Goal: Transaction & Acquisition: Purchase product/service

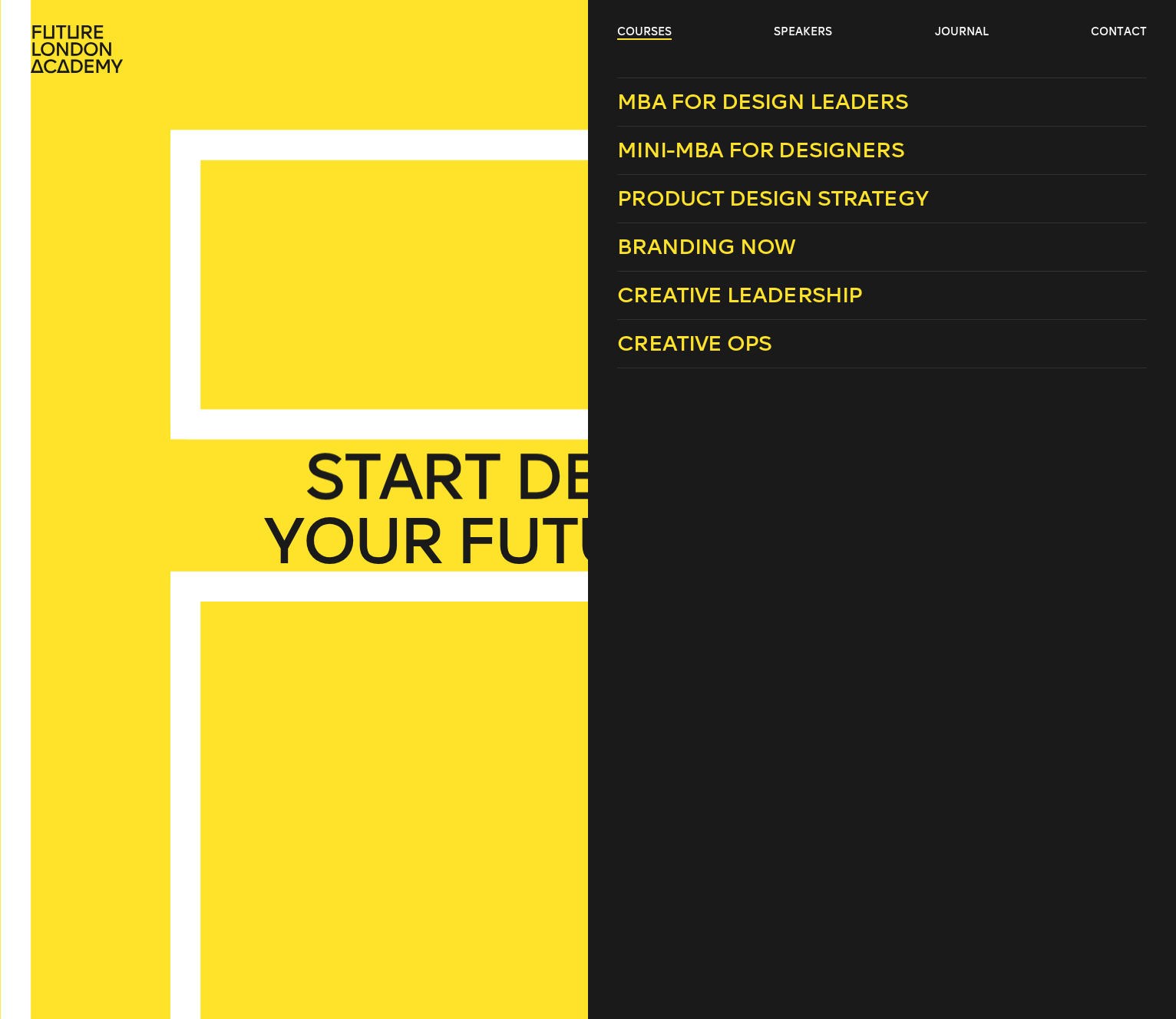
click at [651, 31] on link "courses" at bounding box center [644, 32] width 55 height 16
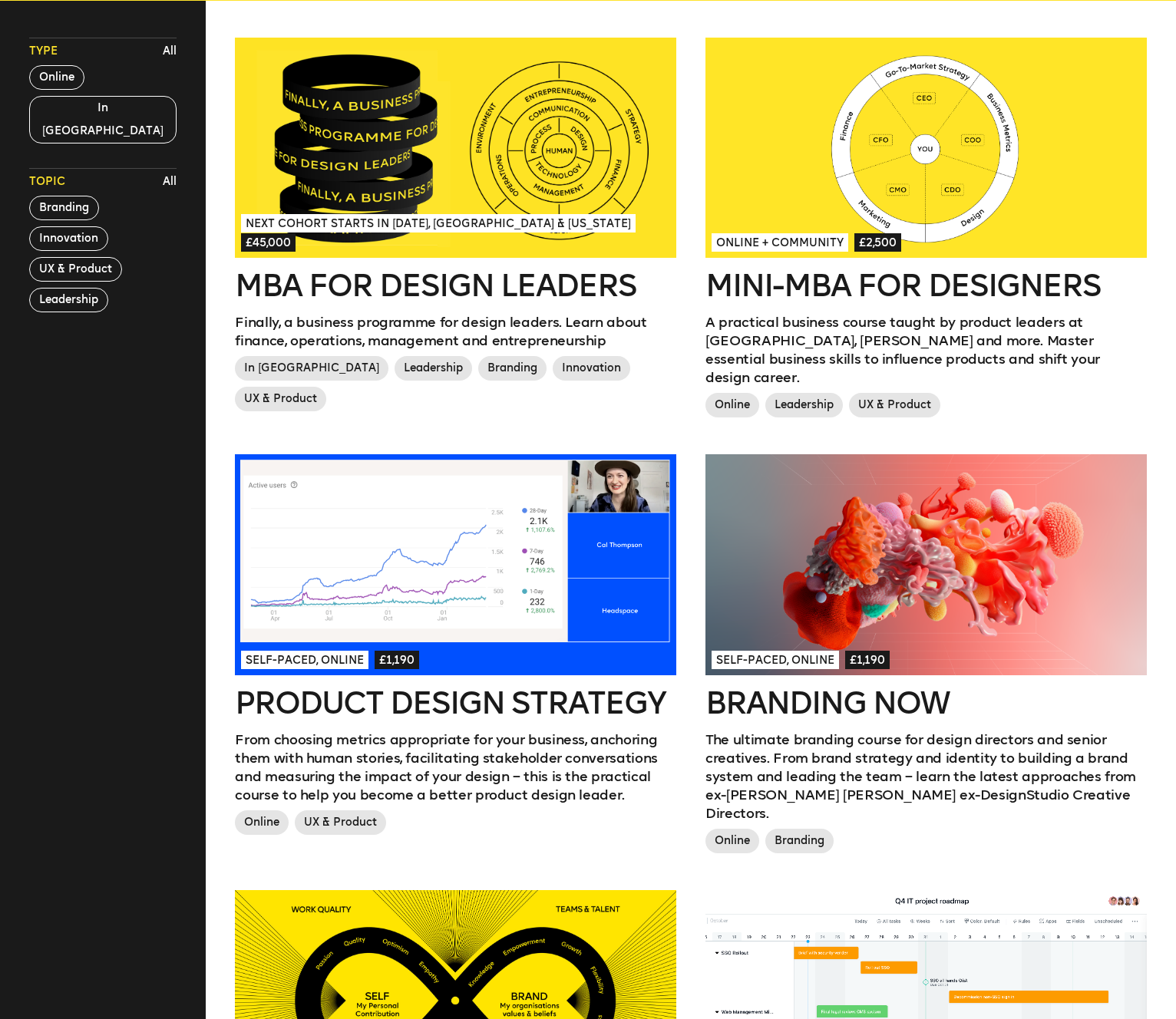
scroll to position [651, 0]
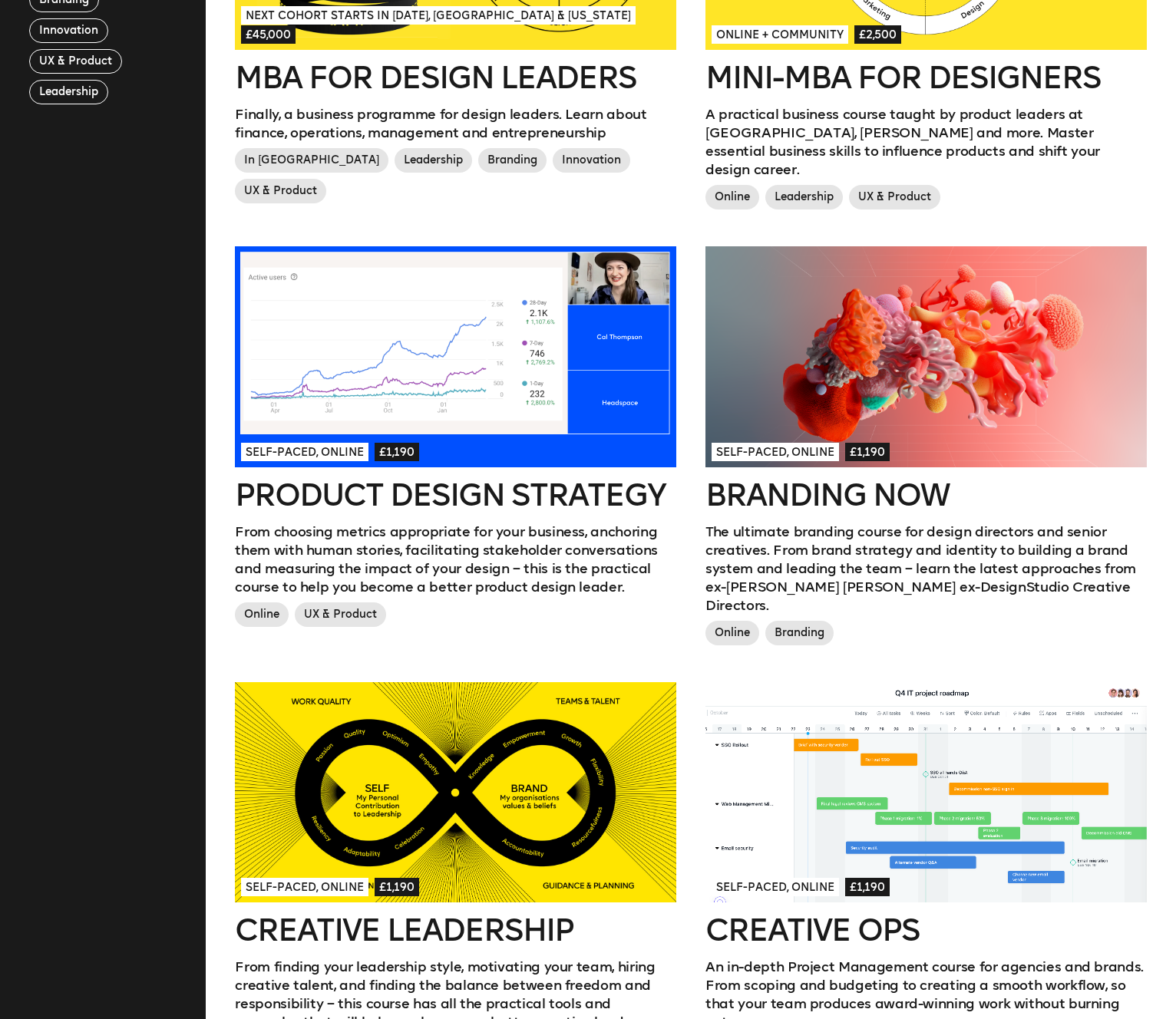
click at [910, 369] on div at bounding box center [926, 356] width 442 height 220
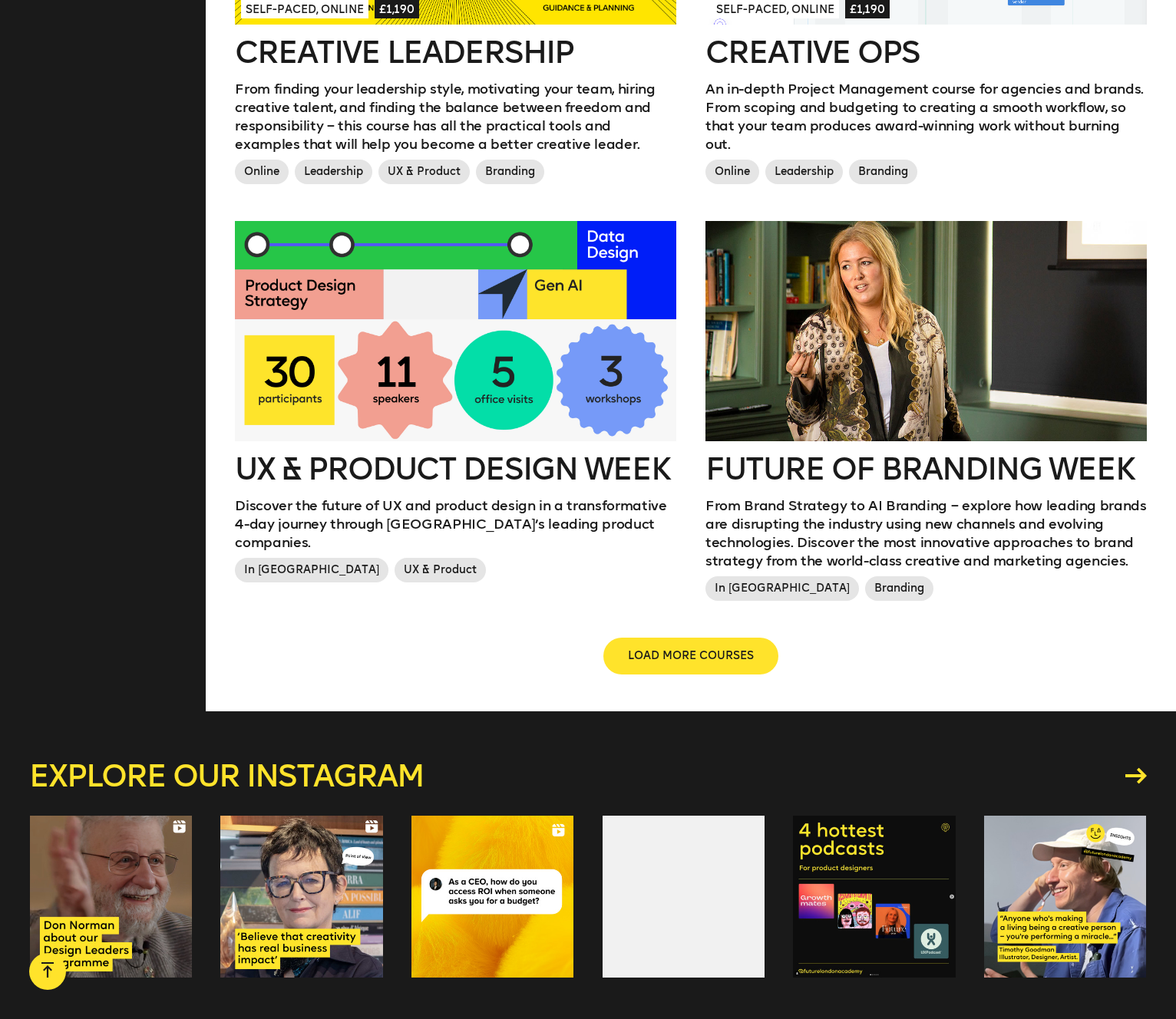
scroll to position [1575, 0]
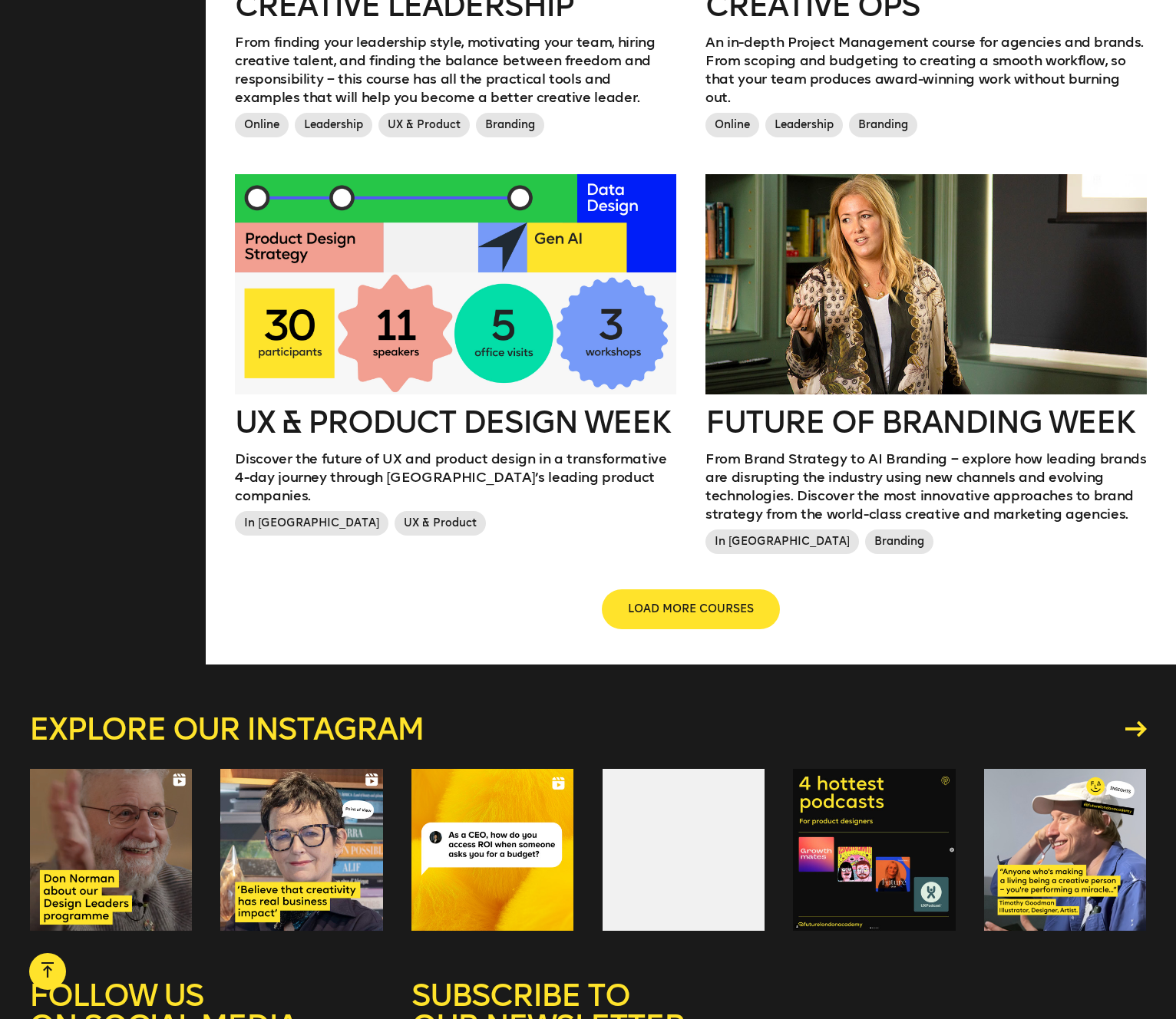
click at [686, 602] on span "LOAD MORE COURSES" at bounding box center [691, 609] width 126 height 16
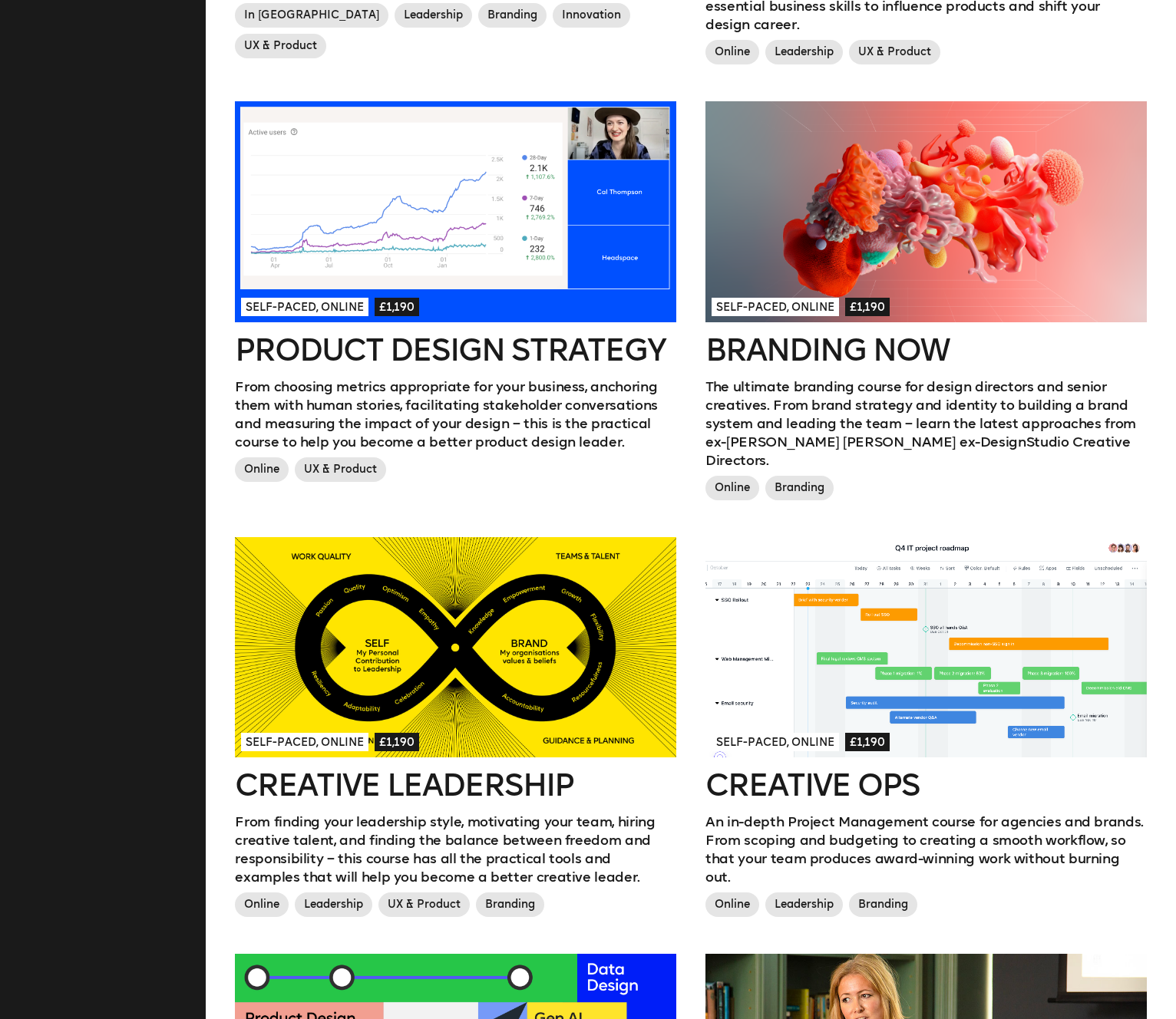
scroll to position [796, 0]
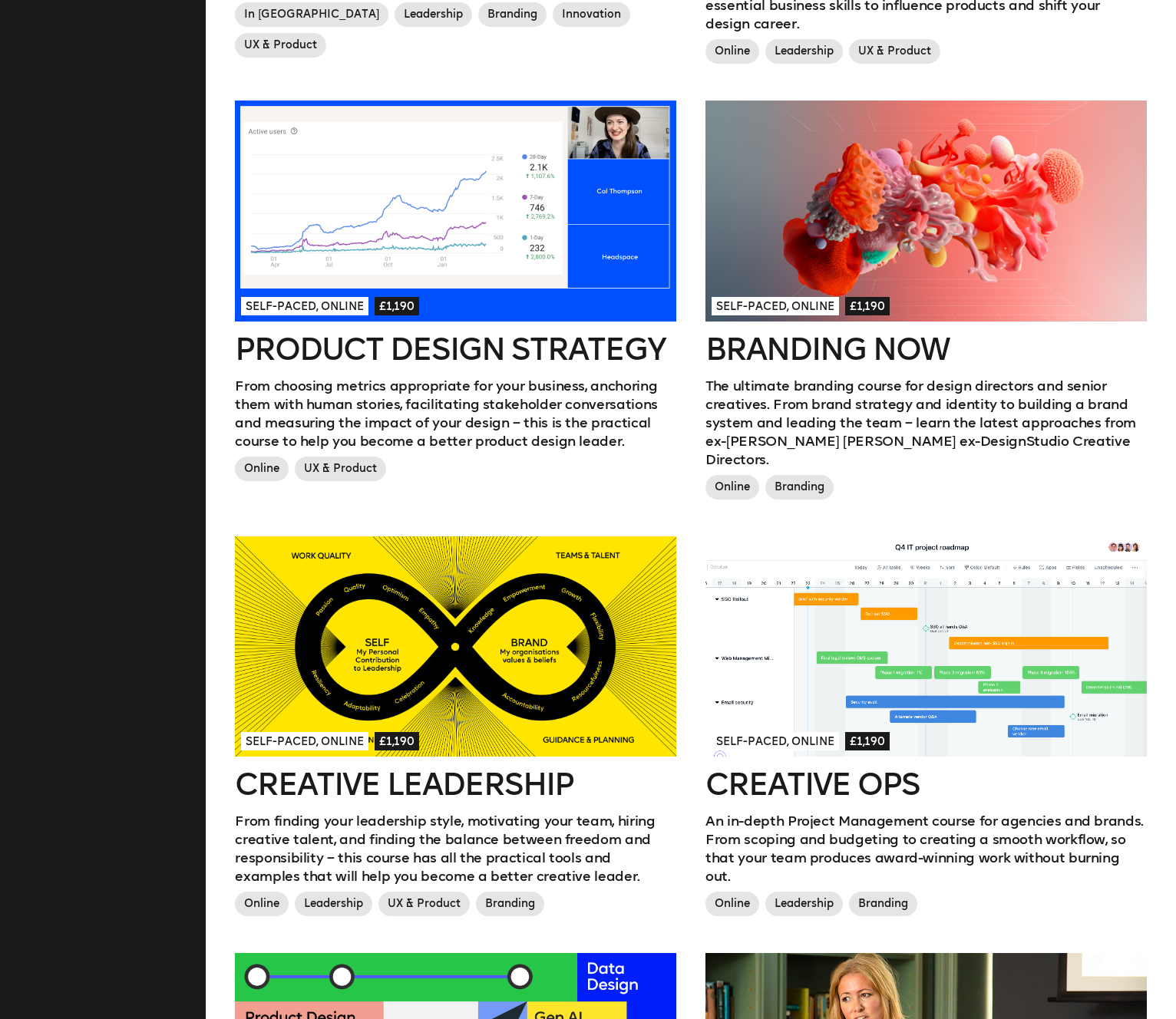
click at [916, 234] on div at bounding box center [926, 210] width 442 height 220
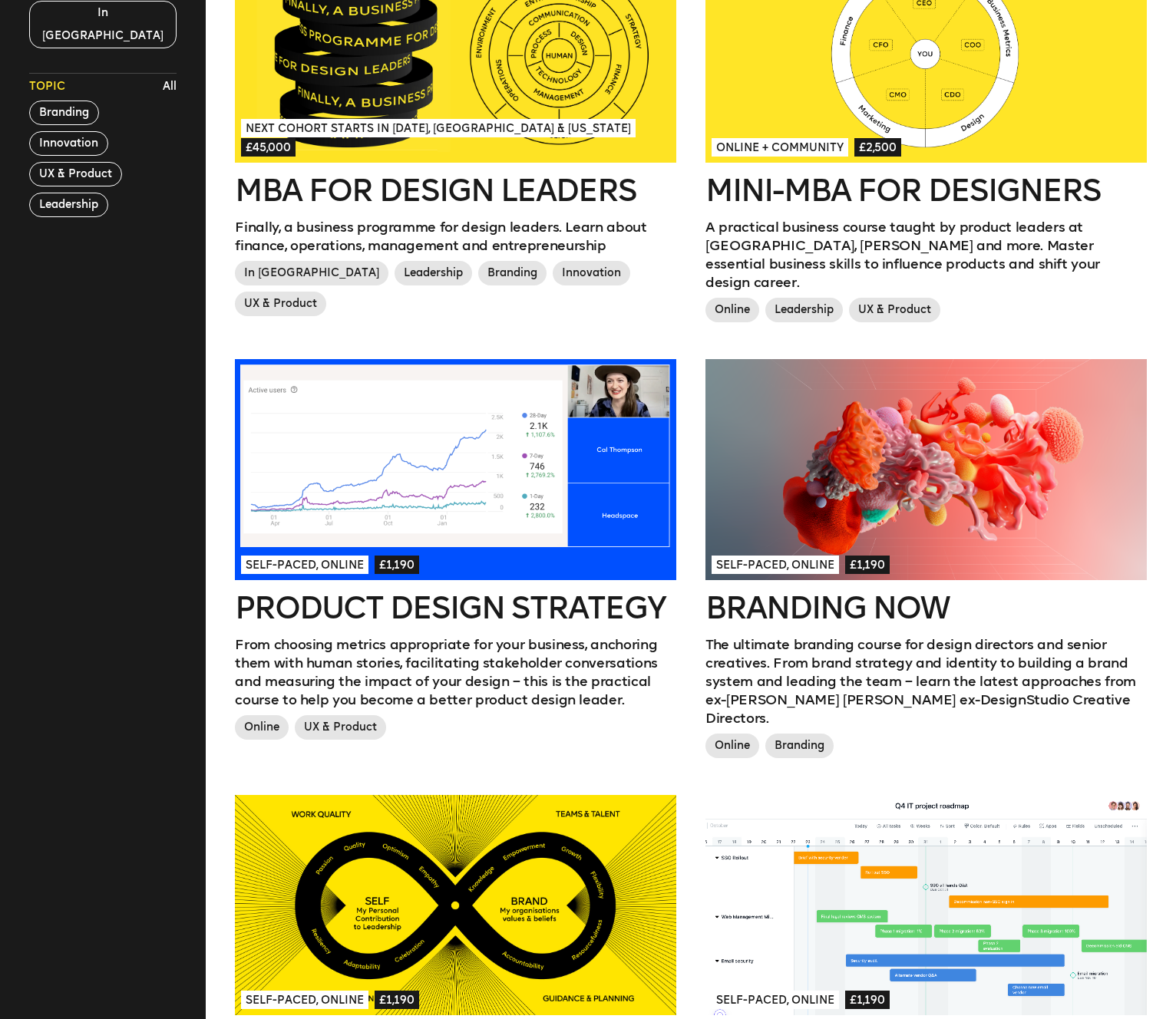
scroll to position [536, 0]
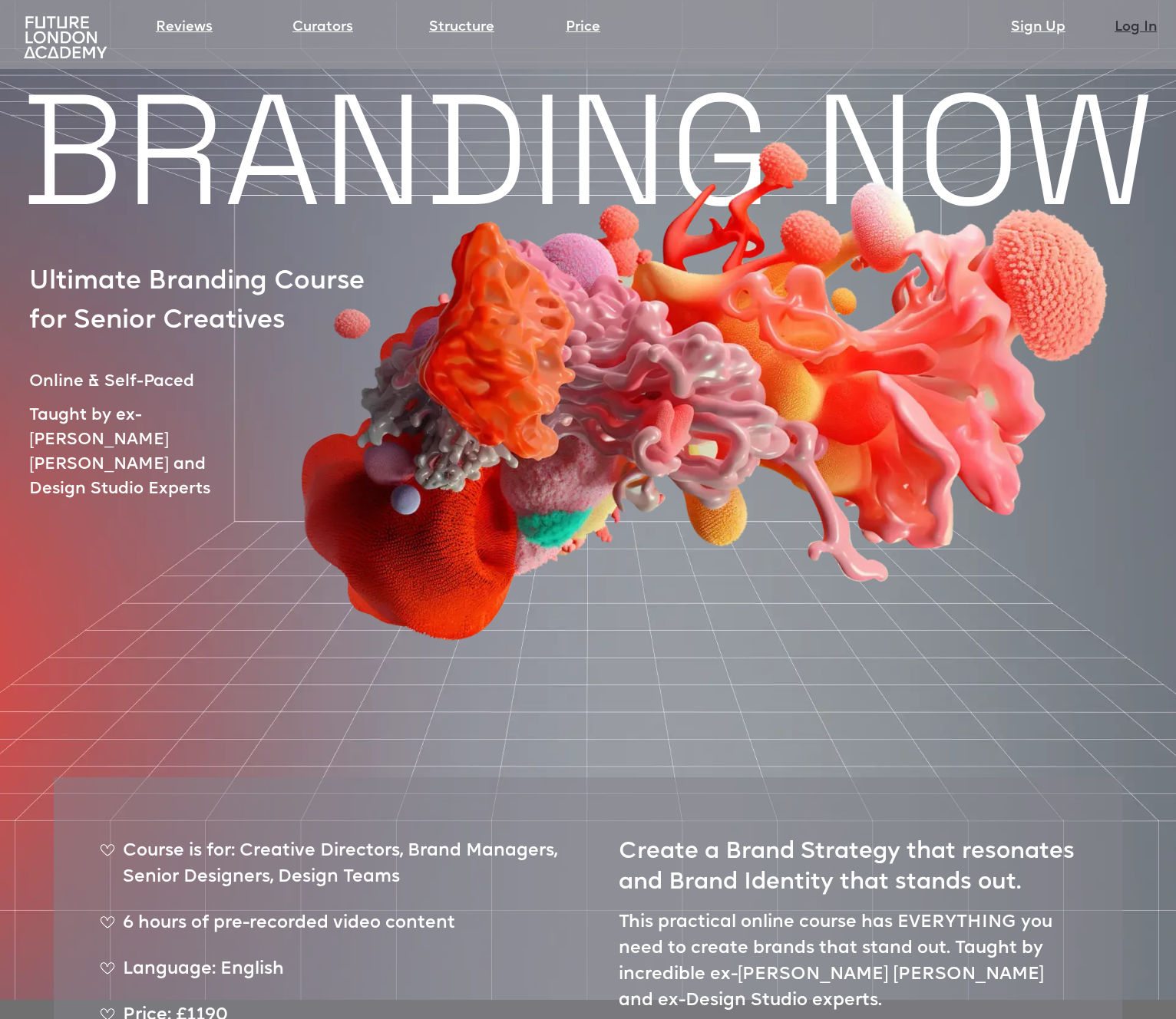
click at [1140, 22] on link "Log In" at bounding box center [1136, 28] width 42 height 22
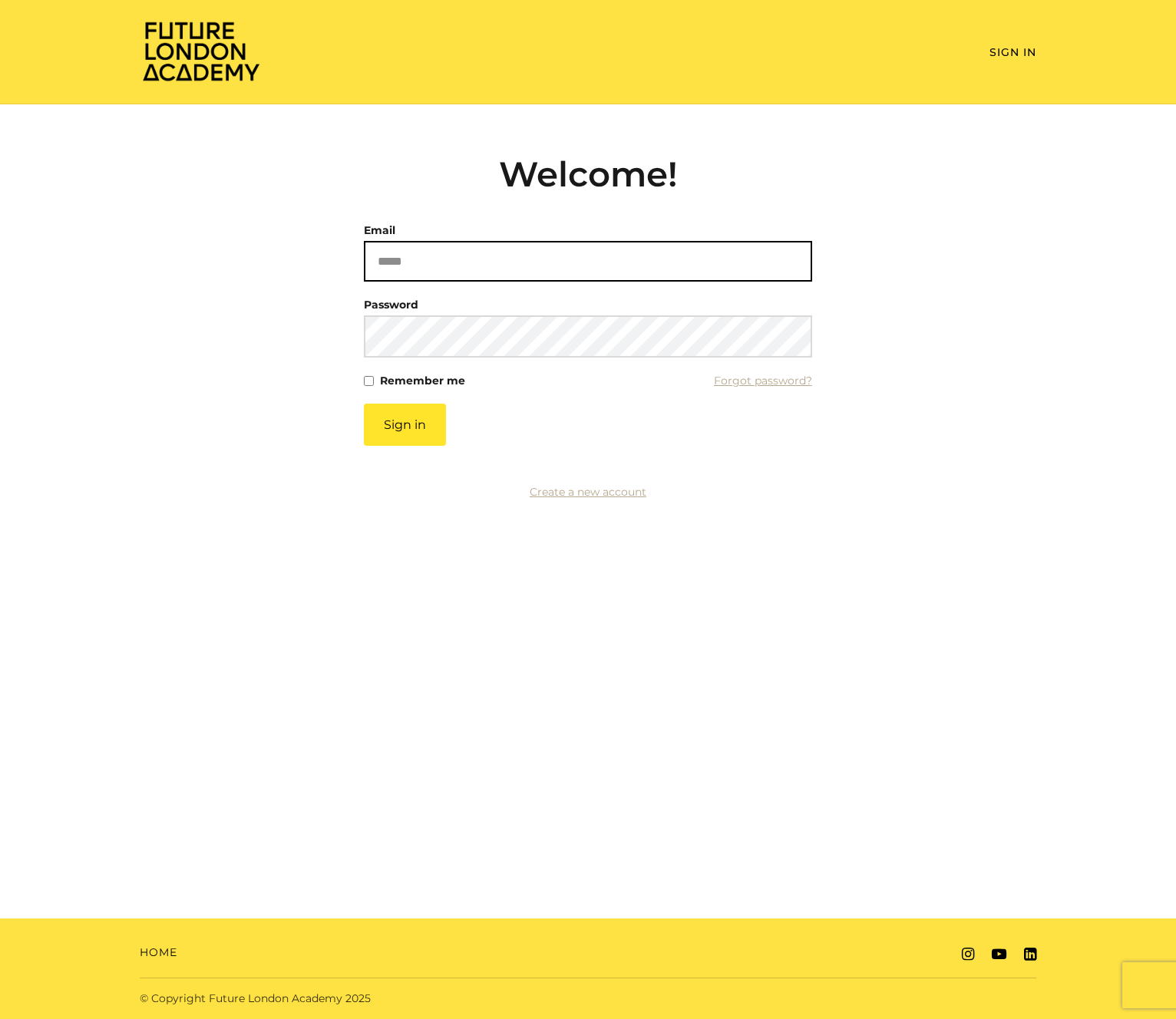
click at [561, 261] on input "Email" at bounding box center [588, 261] width 448 height 41
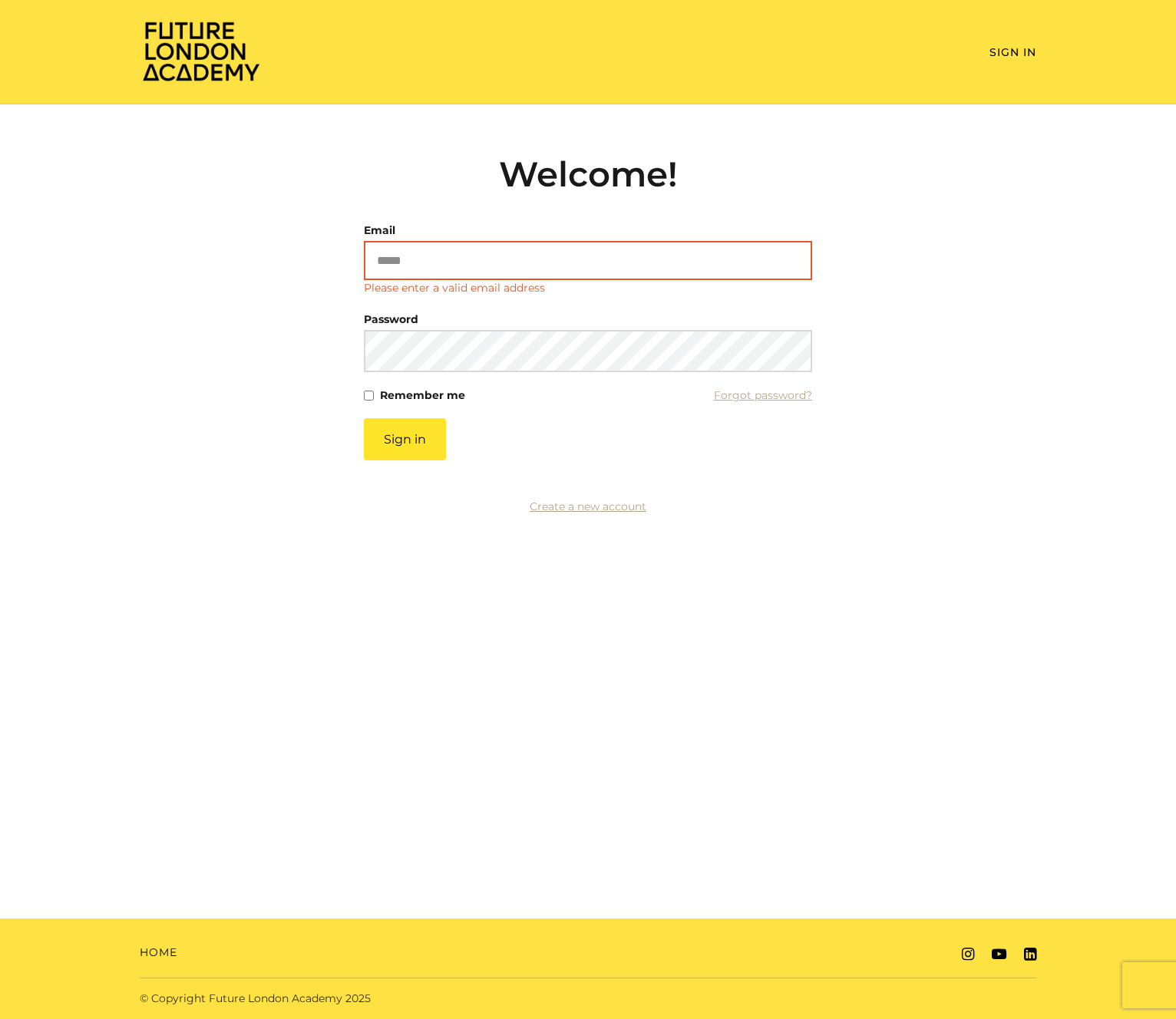
type input "**********"
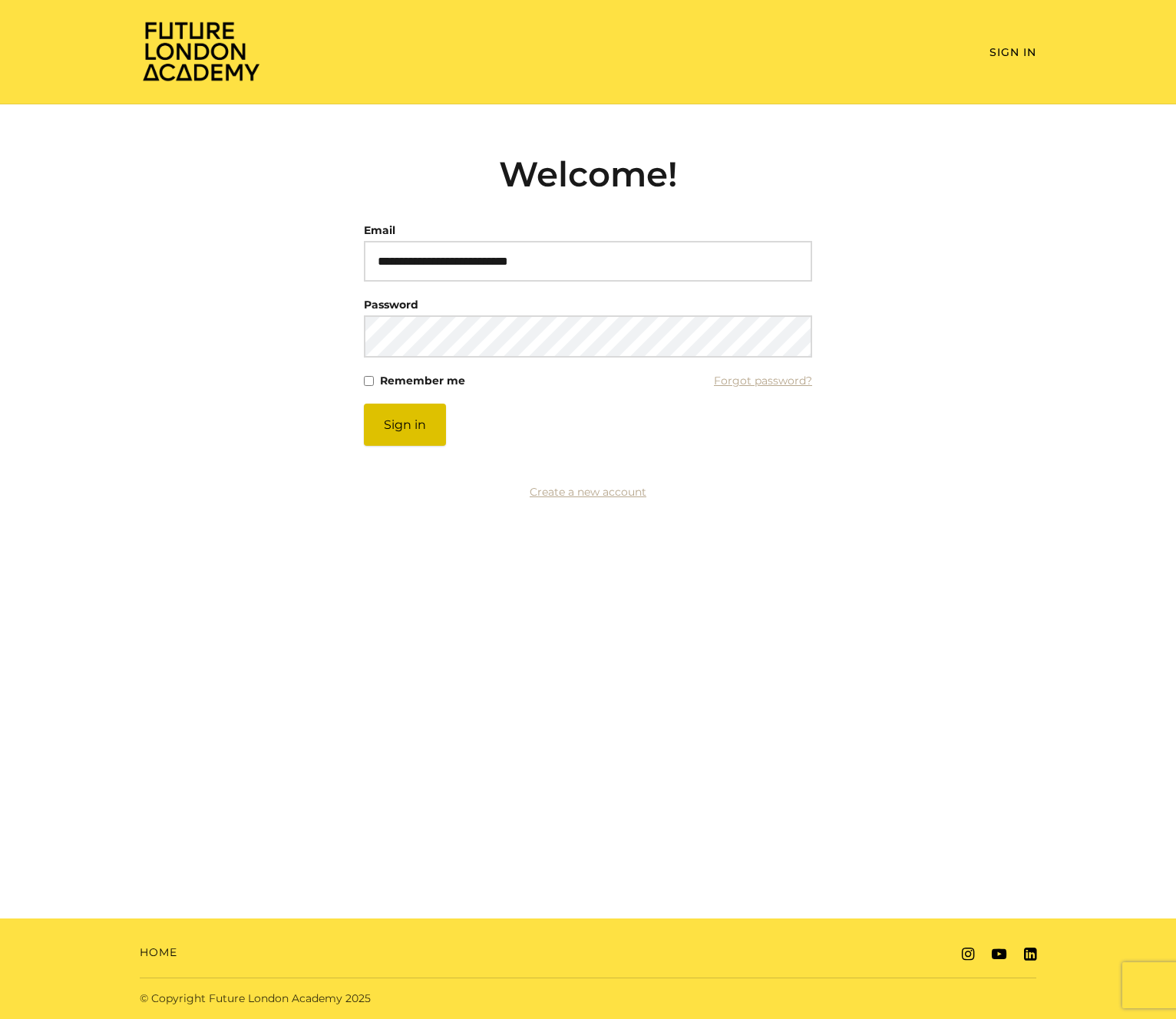
click at [410, 429] on button "Sign in" at bounding box center [405, 425] width 82 height 42
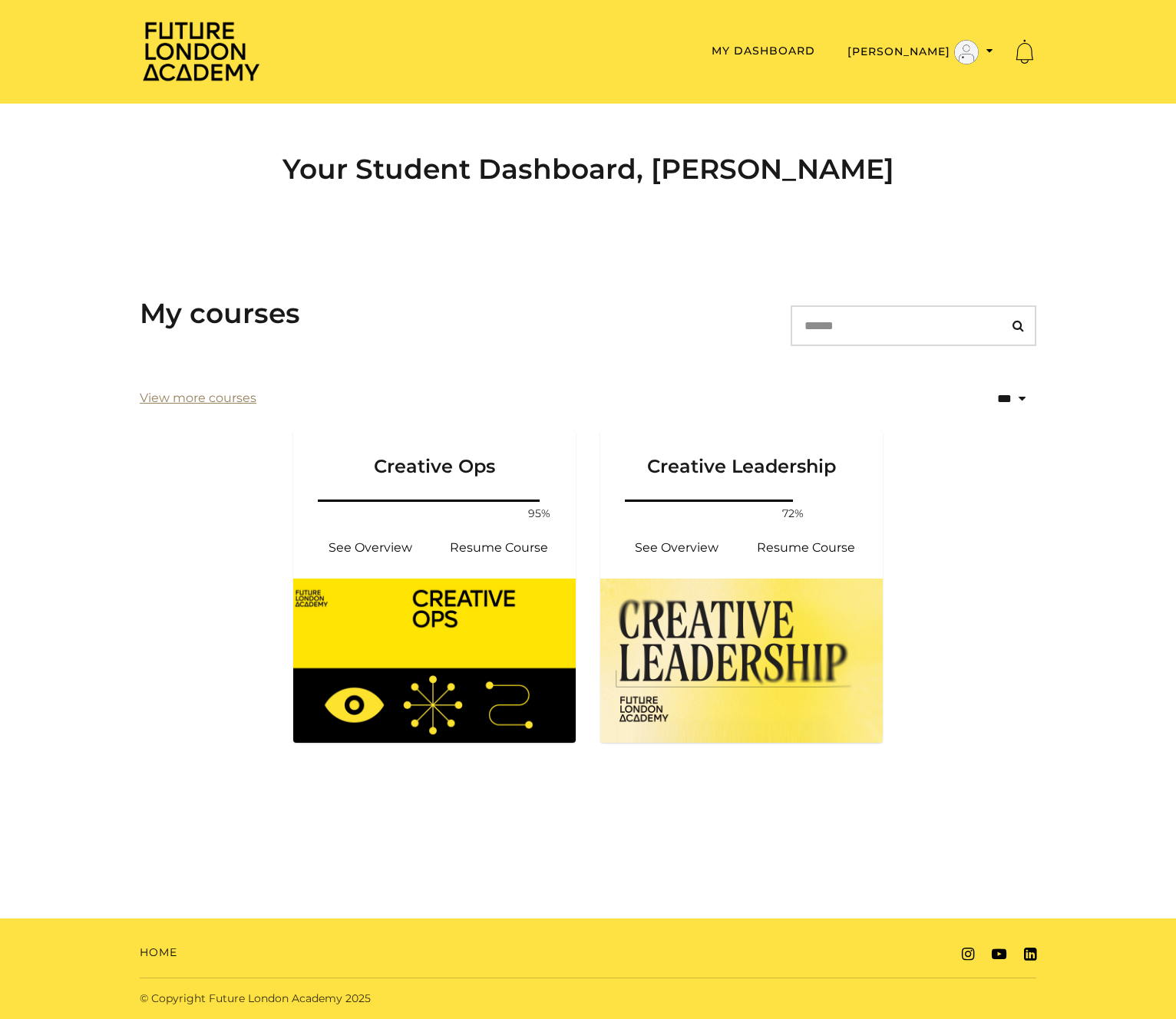
click at [189, 392] on link "View more courses" at bounding box center [198, 399] width 117 height 18
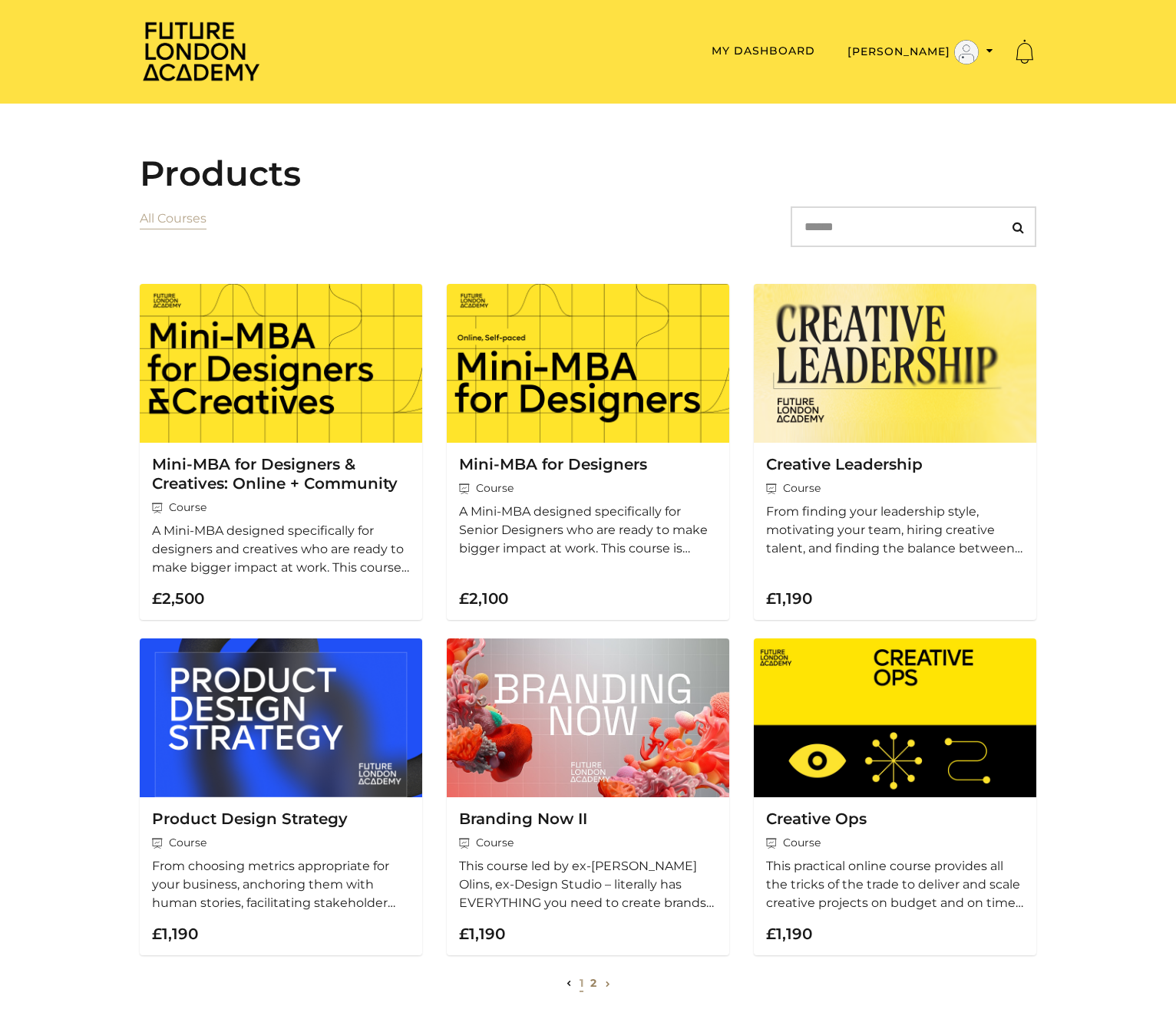
scroll to position [124, 0]
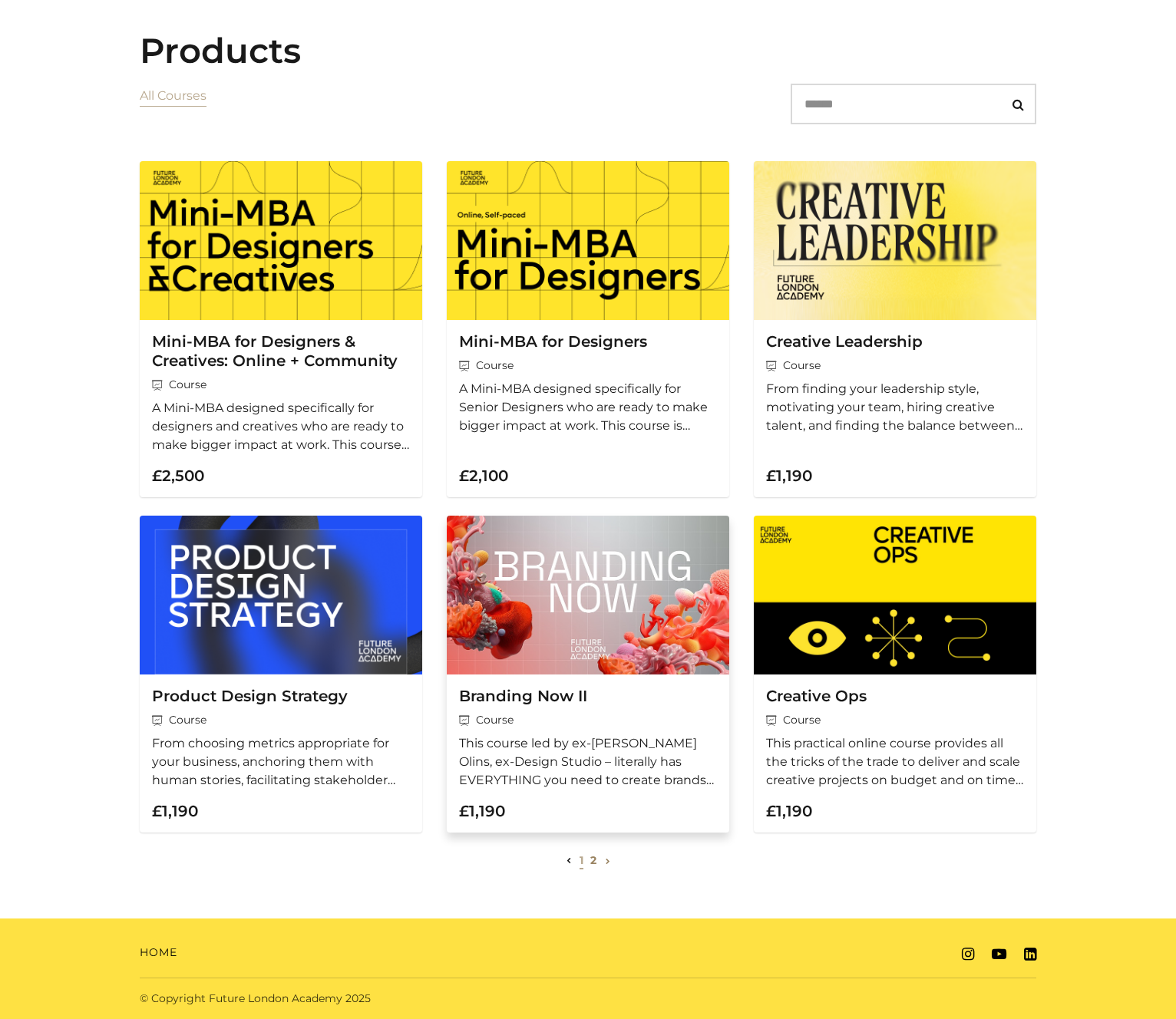
click at [584, 611] on img at bounding box center [588, 595] width 283 height 159
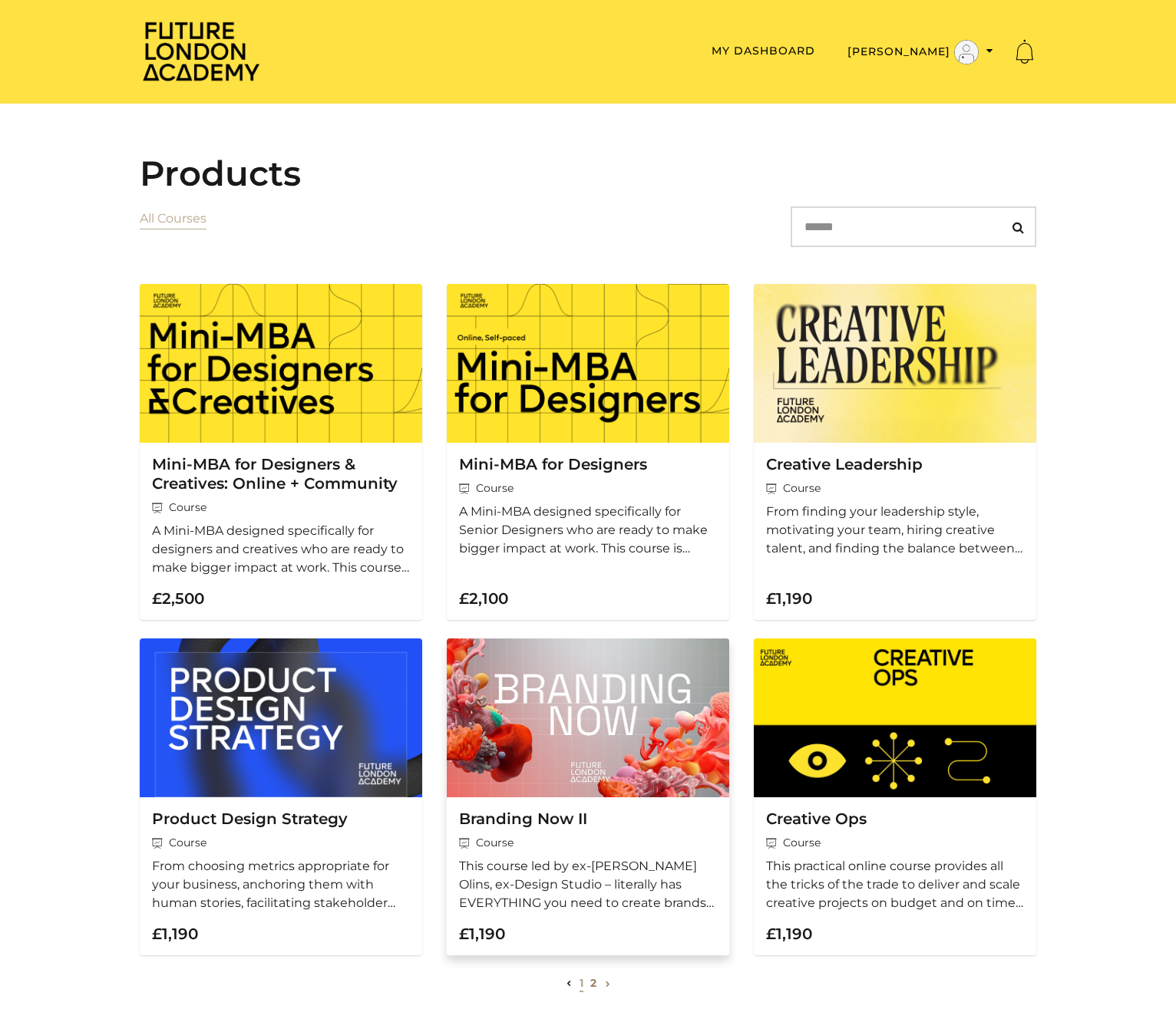
scroll to position [124, 0]
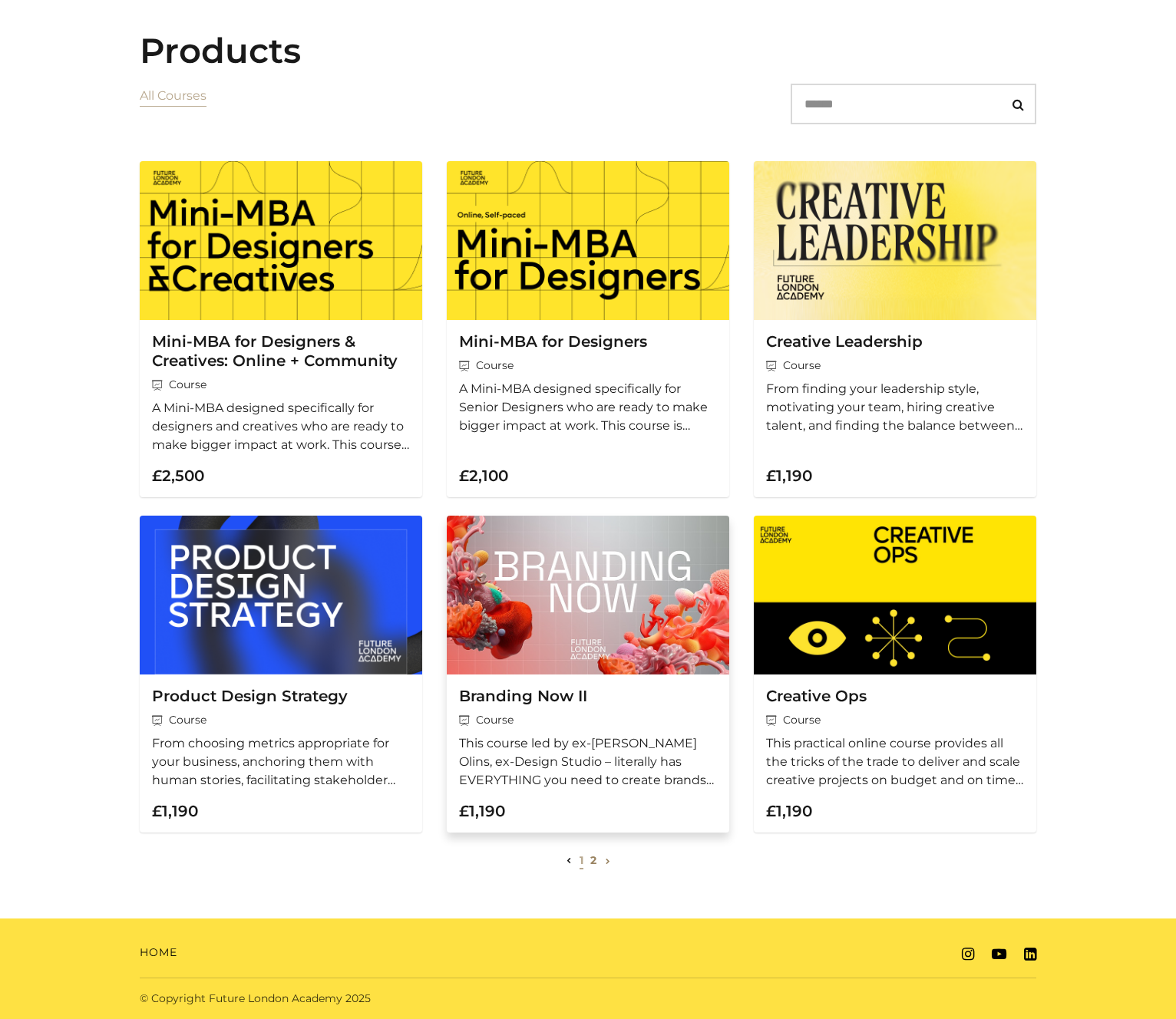
click at [565, 816] on p "£1,190" at bounding box center [588, 811] width 258 height 18
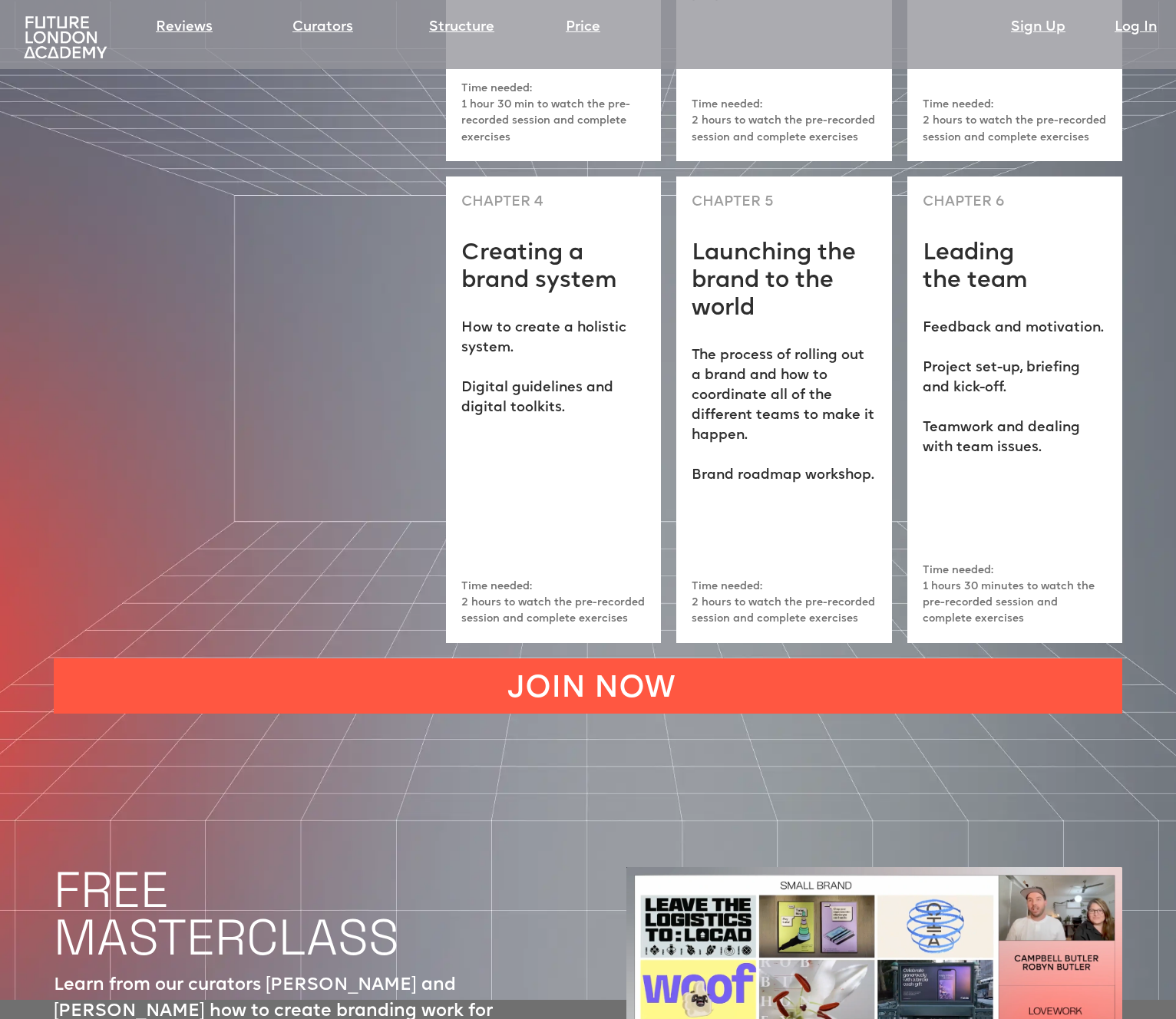
scroll to position [4462, 0]
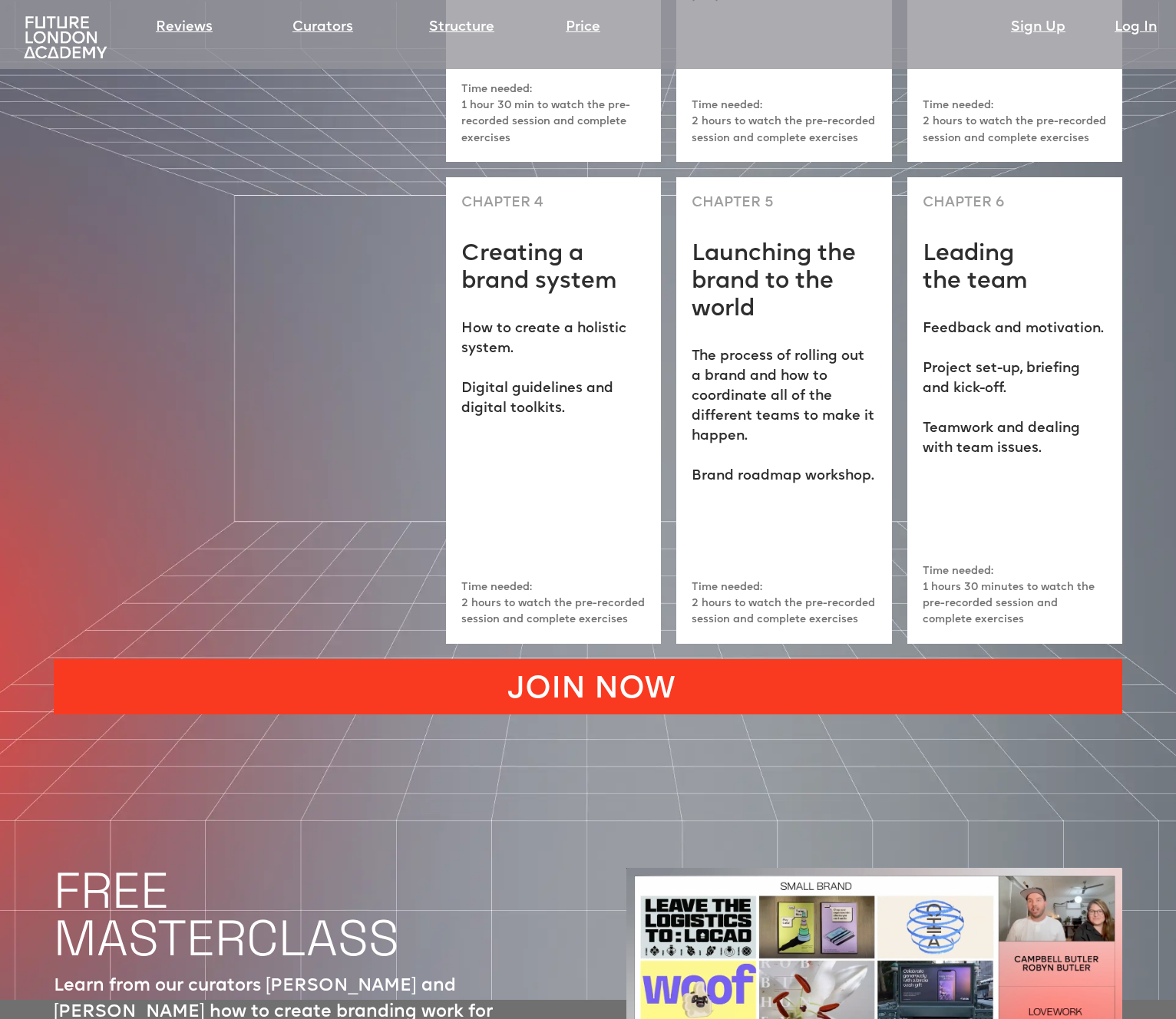
click at [583, 660] on link "JOIN NOW" at bounding box center [588, 687] width 1068 height 56
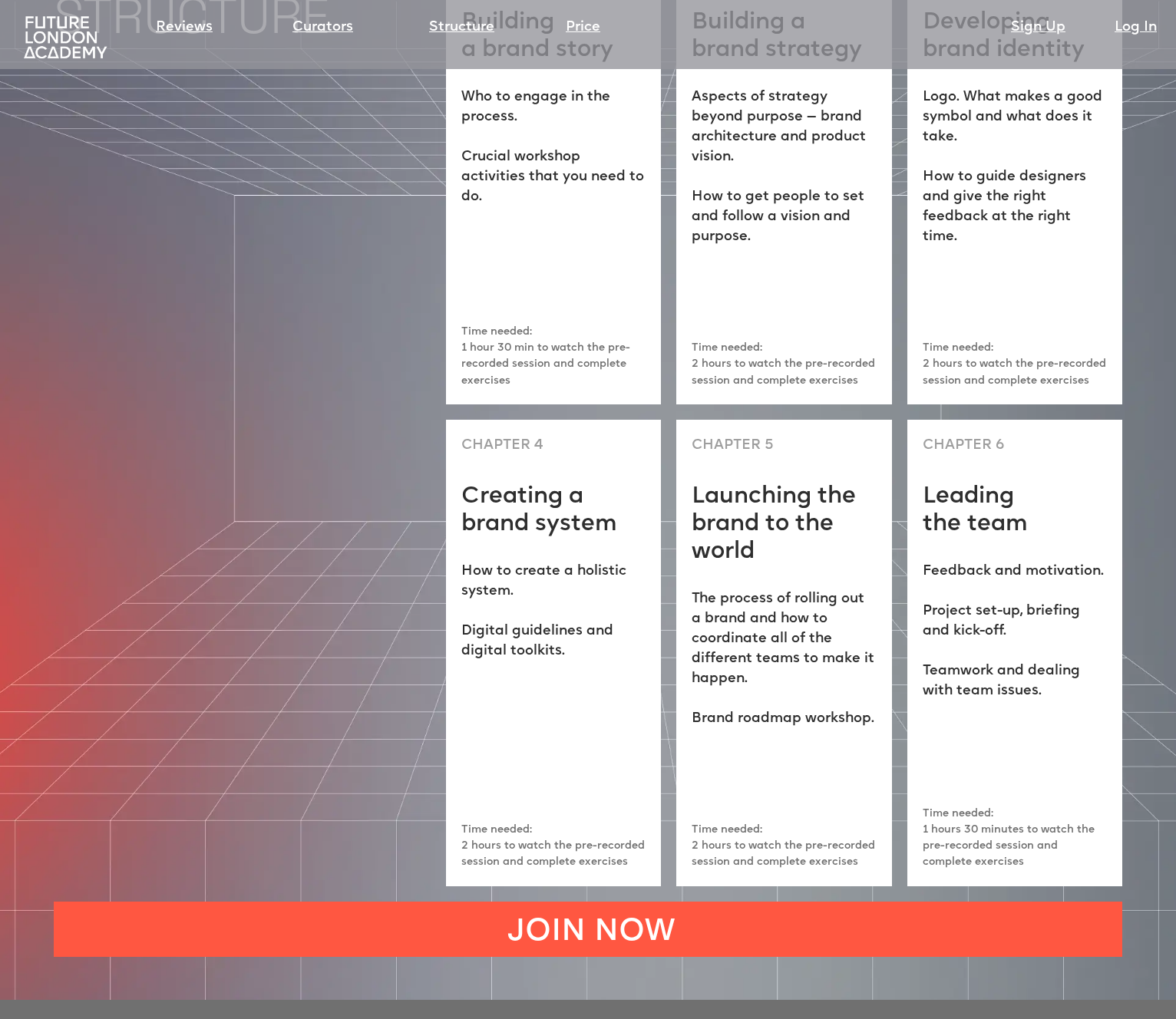
scroll to position [4220, 0]
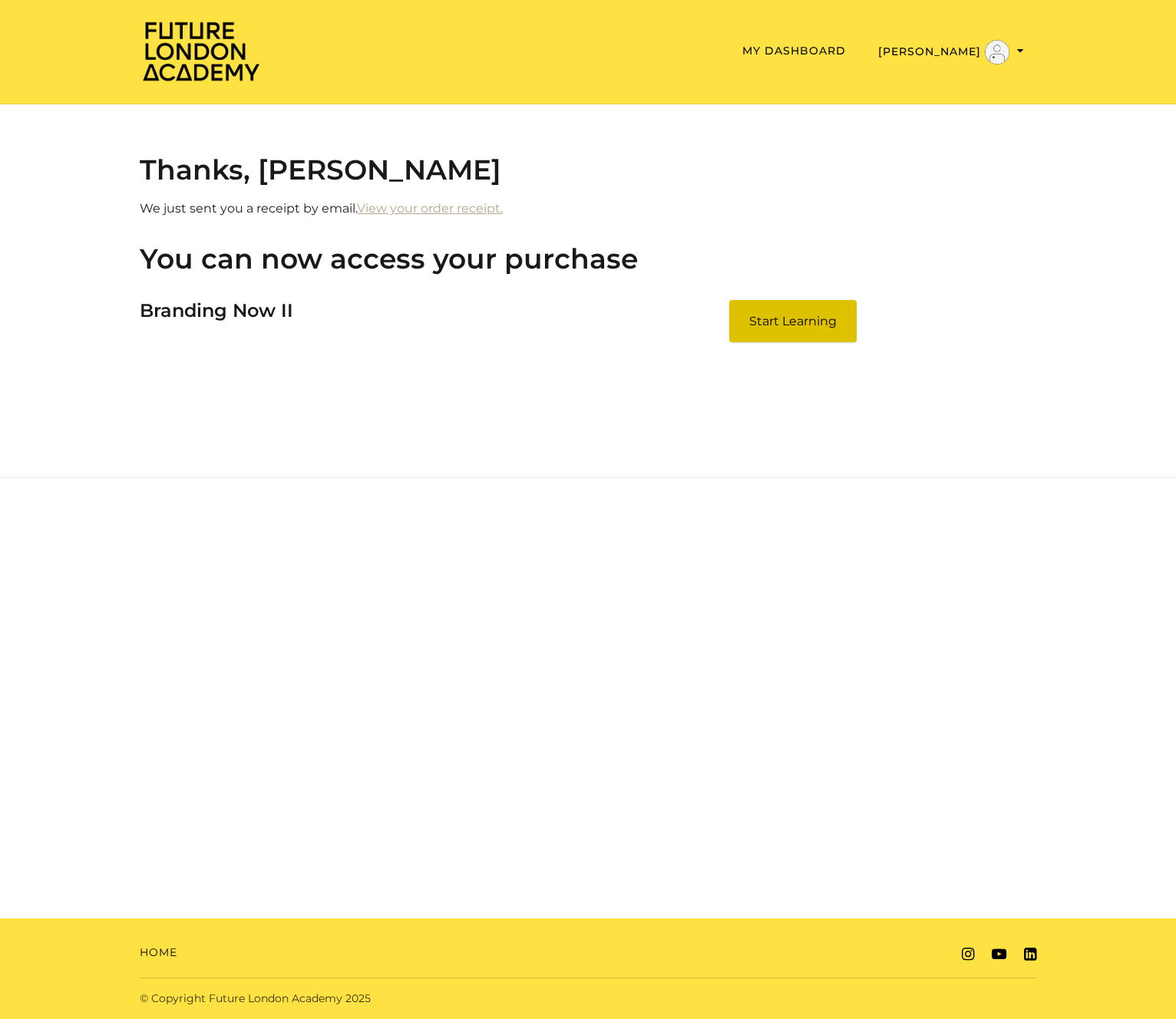
click at [793, 300] on link "Start Learning" at bounding box center [793, 321] width 128 height 42
